Goal: Task Accomplishment & Management: Manage account settings

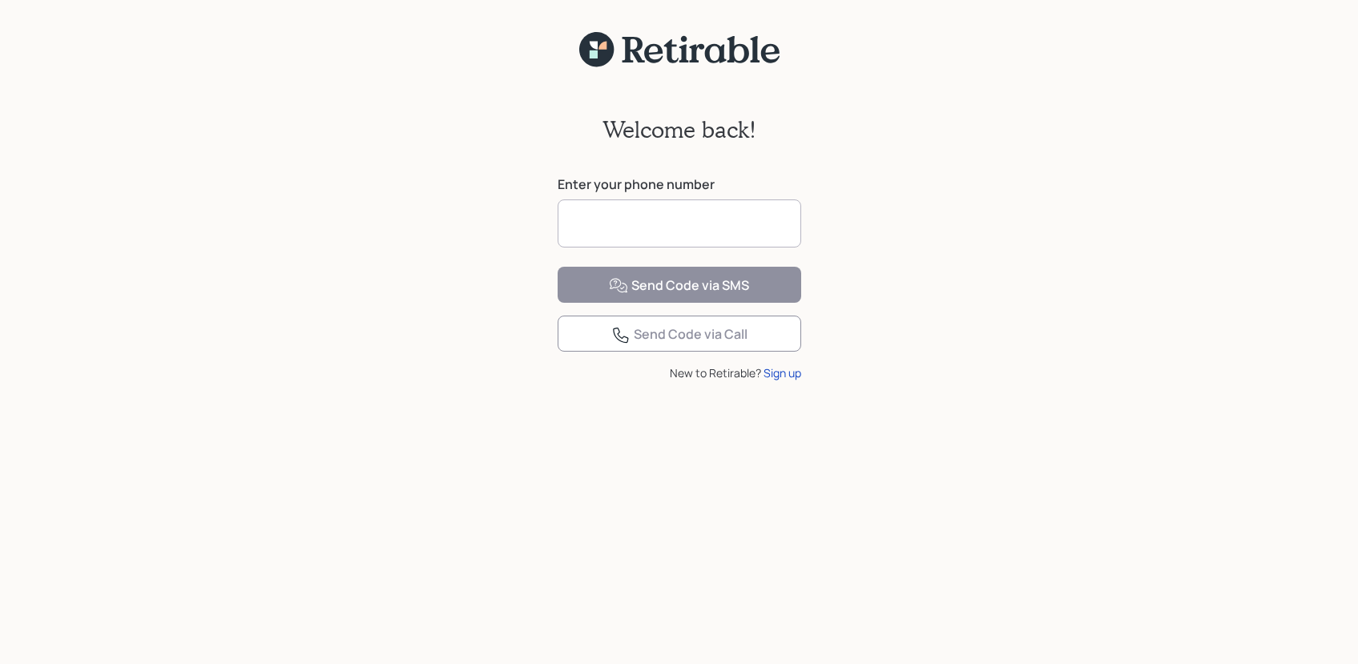
click at [625, 223] on input at bounding box center [680, 224] width 244 height 48
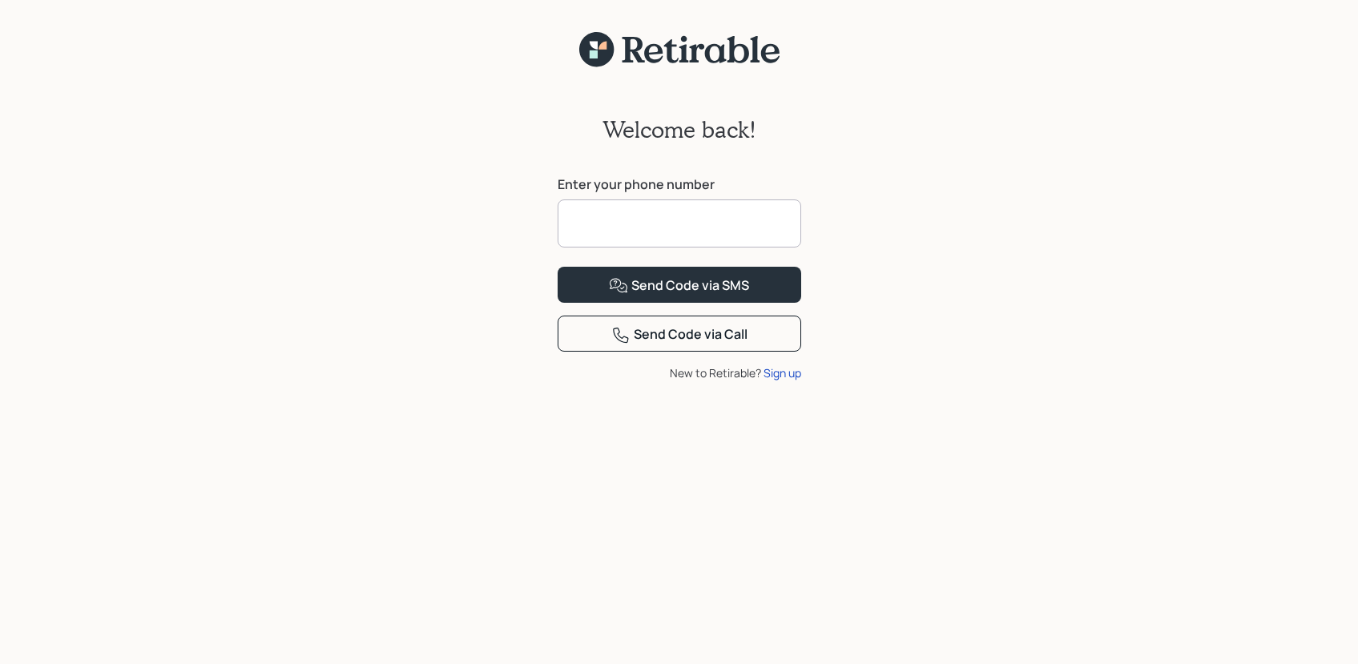
click at [625, 223] on input at bounding box center [680, 224] width 244 height 48
type input "**********"
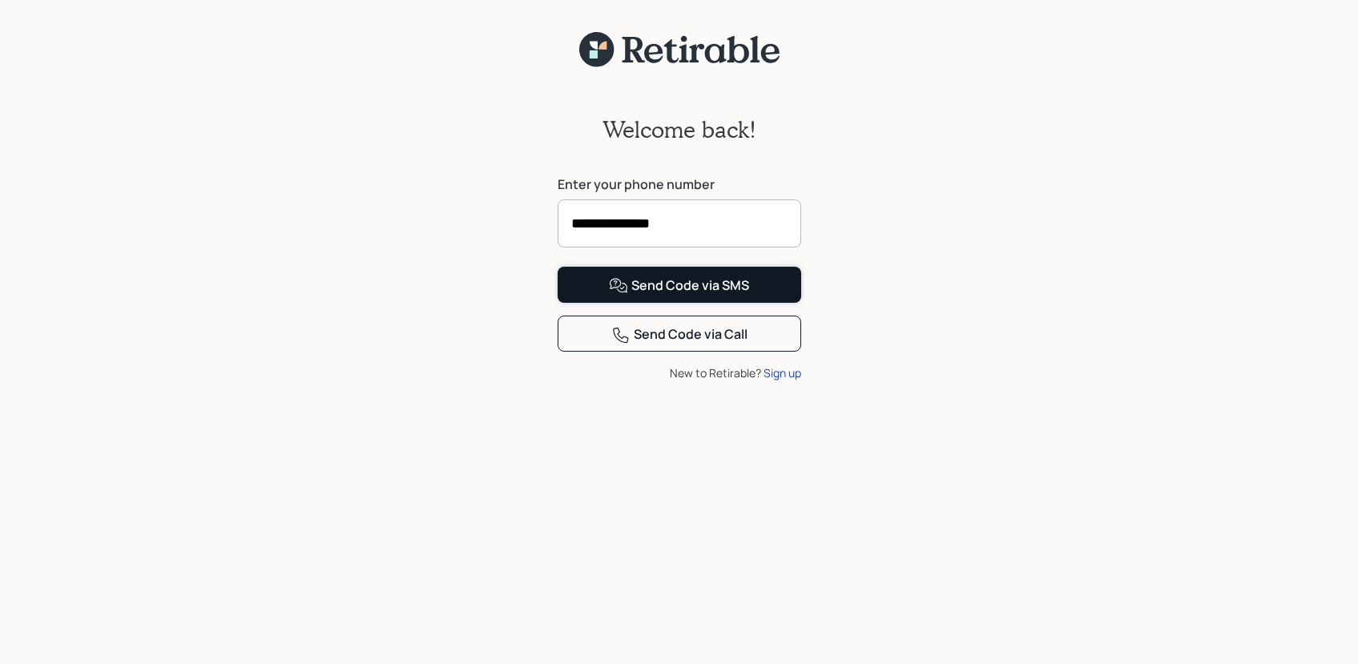
click at [660, 296] on div "Send Code via SMS" at bounding box center [679, 285] width 140 height 19
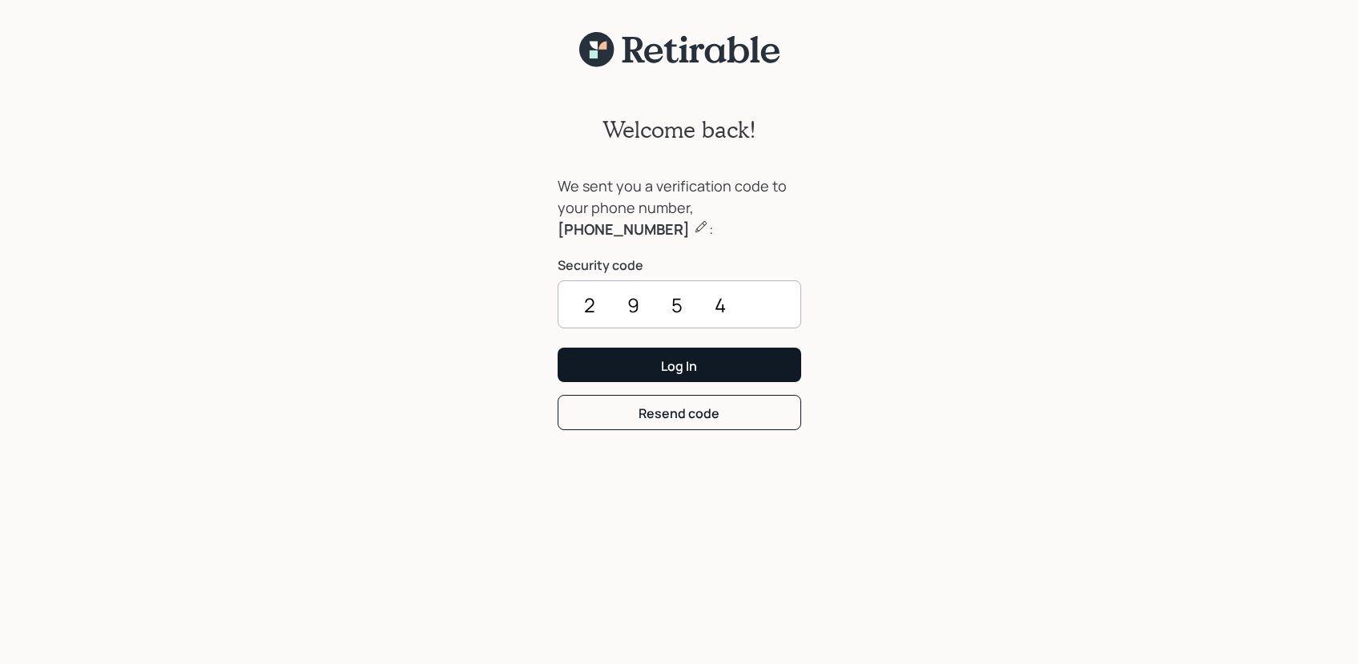
type input "2954"
click at [686, 369] on div "Log In" at bounding box center [679, 366] width 36 height 18
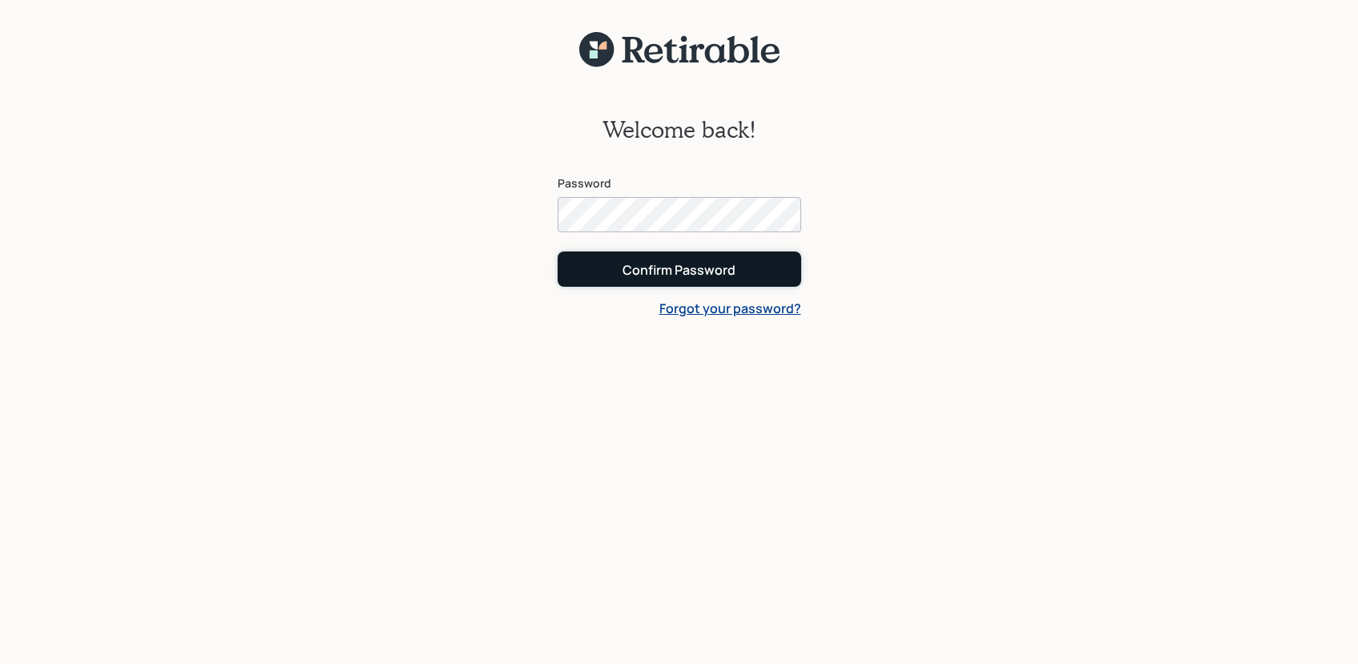
click at [683, 272] on div "Confirm Password" at bounding box center [679, 270] width 113 height 18
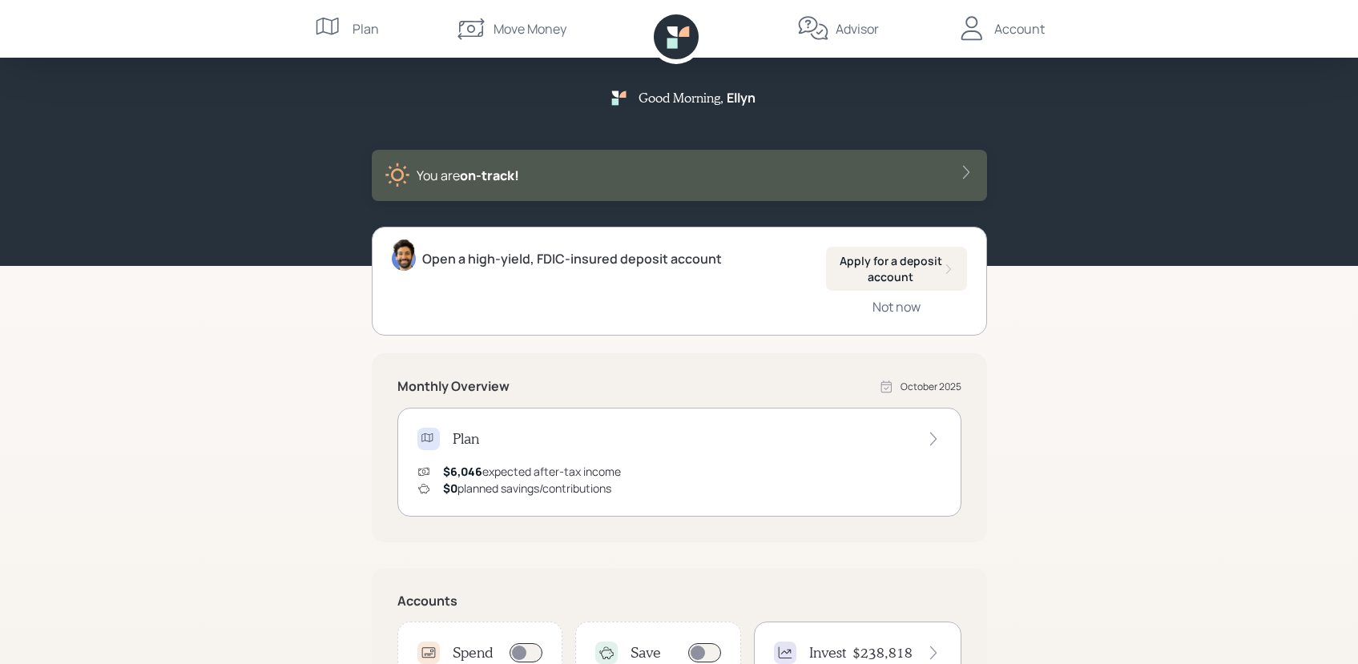
click at [204, 358] on div "Good Morning , Ellyn You are on‑track! Open a high-yield, FDIC-insured deposit …" at bounding box center [679, 494] width 1358 height 989
click at [1009, 27] on div "Account" at bounding box center [1019, 28] width 50 height 19
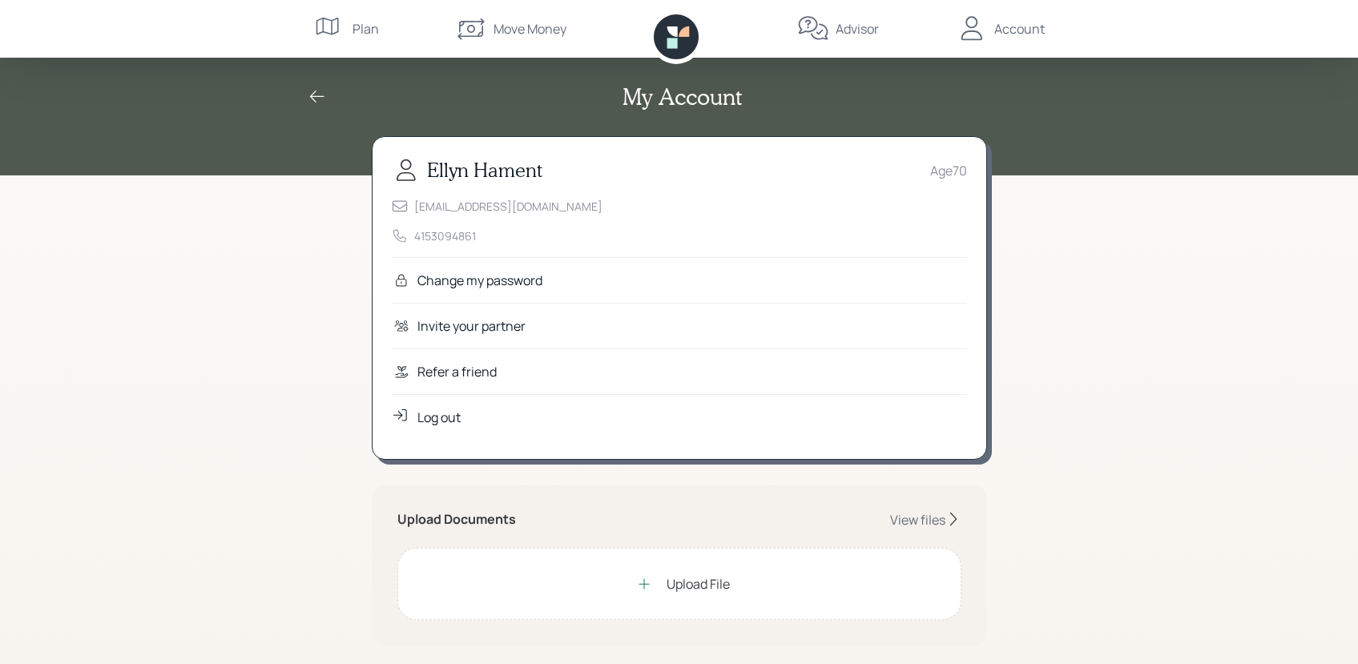
click at [221, 437] on div "My Account Ellyn Hament Age 70 ellynhello@yahoo.com 4153094861 Change my passwo…" at bounding box center [679, 531] width 1358 height 1062
click at [1168, 265] on div "My Account Ellyn Hament Age 70 ellynhello@yahoo.com 4153094861 Change my passwo…" at bounding box center [679, 531] width 1358 height 1062
click at [1211, 293] on div "My Account Ellyn Hament Age 70 ellynhello@yahoo.com 4153094861 Change my passwo…" at bounding box center [679, 531] width 1358 height 1062
click at [441, 414] on div "Log out" at bounding box center [438, 417] width 43 height 19
